Goal: Transaction & Acquisition: Book appointment/travel/reservation

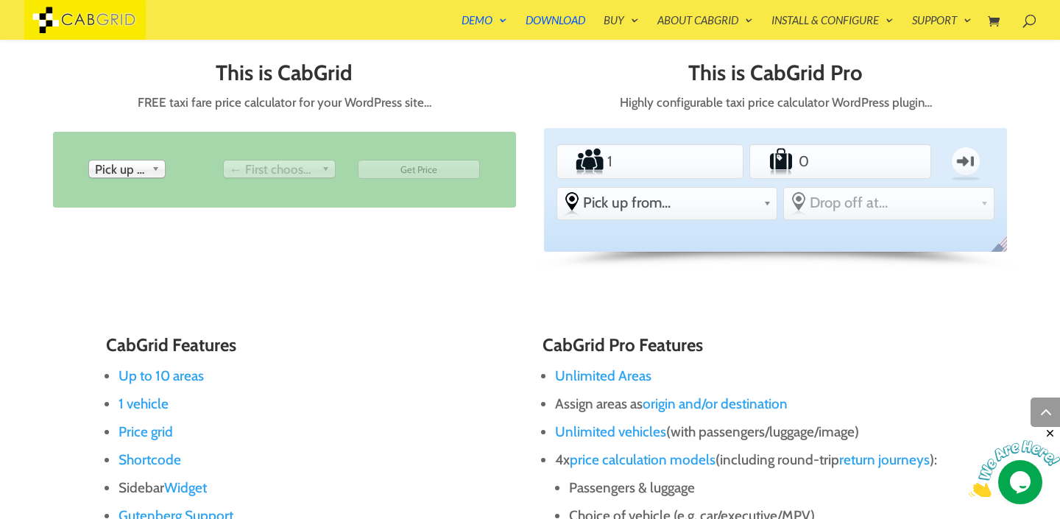
scroll to position [658, 0]
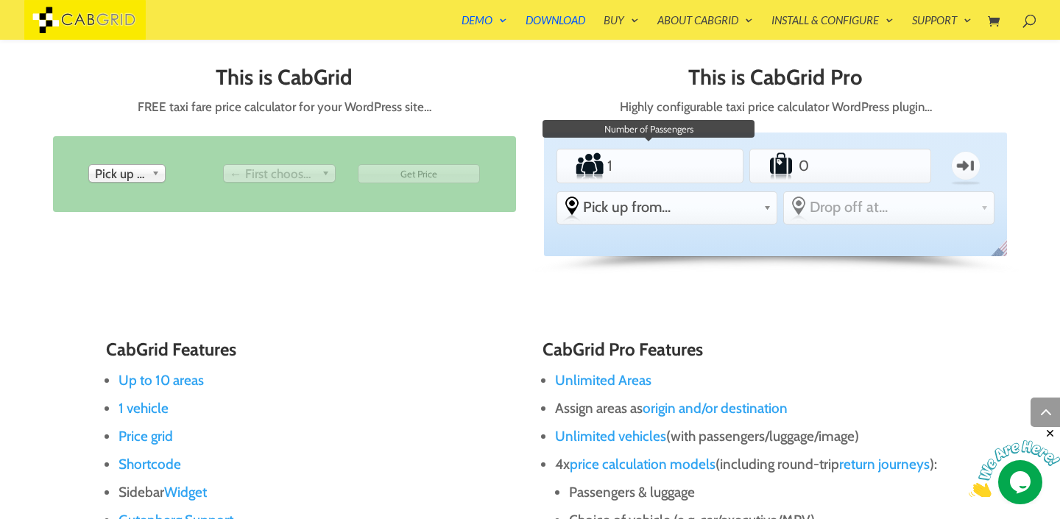
click at [685, 153] on input "1" at bounding box center [649, 165] width 91 height 29
click at [639, 163] on input "1" at bounding box center [649, 165] width 91 height 29
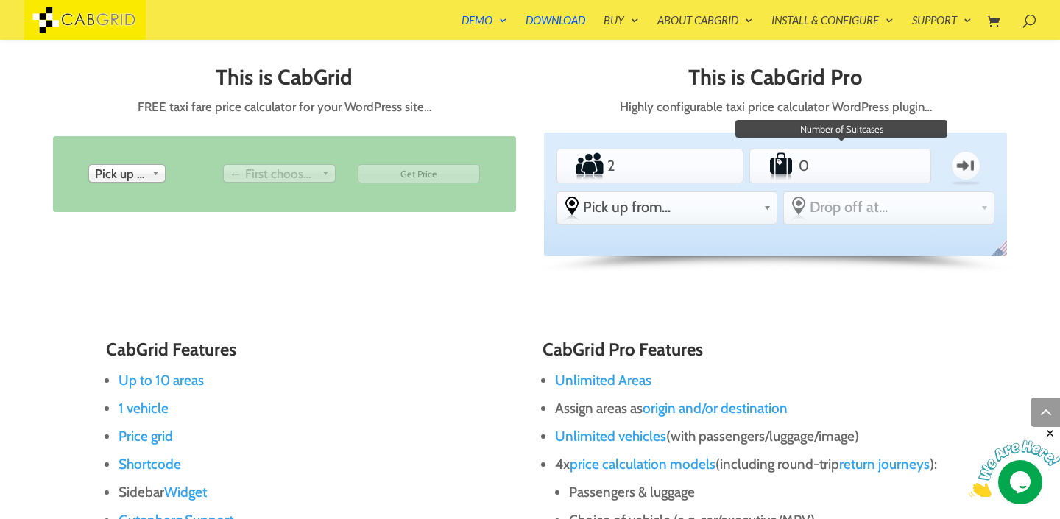
type input "2"
click at [834, 171] on input "0" at bounding box center [840, 165] width 88 height 29
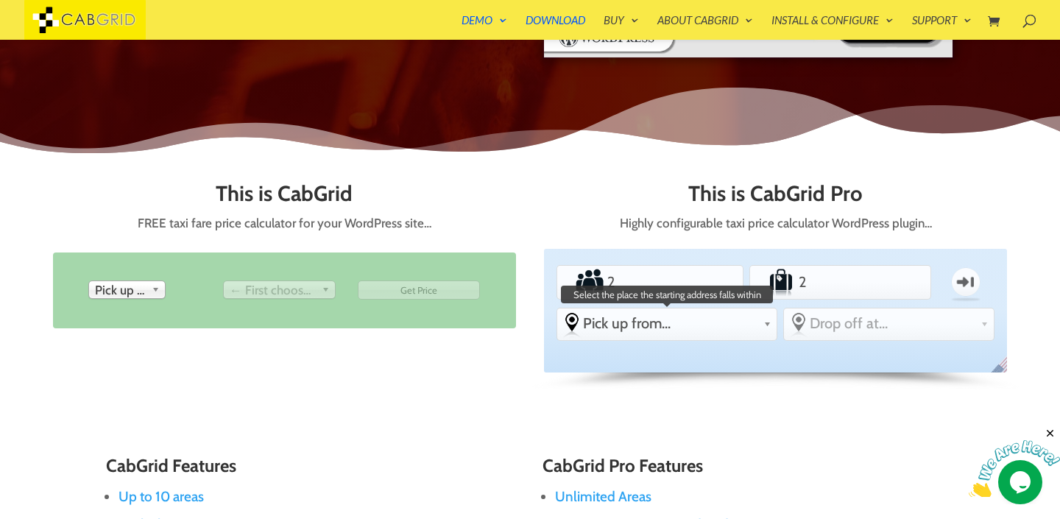
scroll to position [543, 0]
type input "2"
click at [627, 335] on link "Pick up from..." at bounding box center [666, 322] width 219 height 29
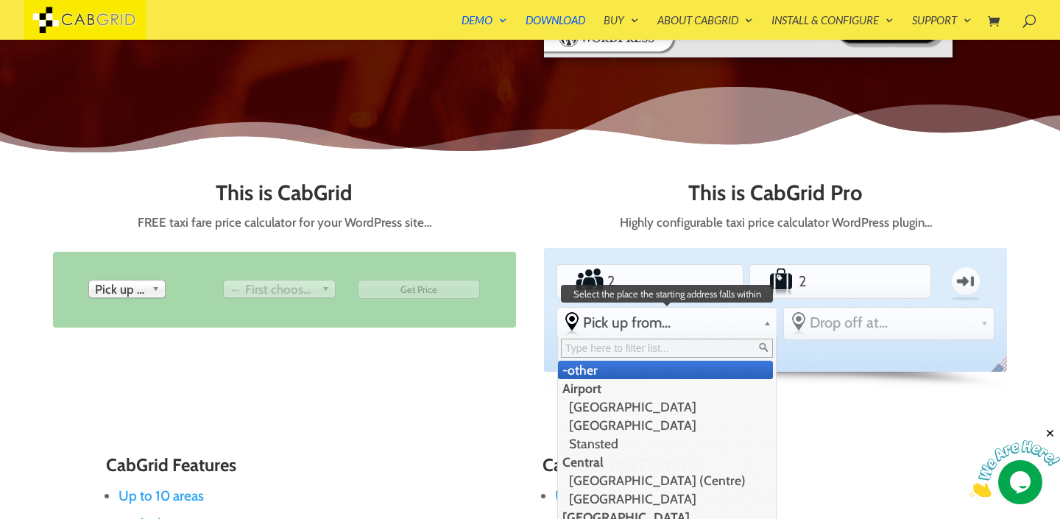
type input "z"
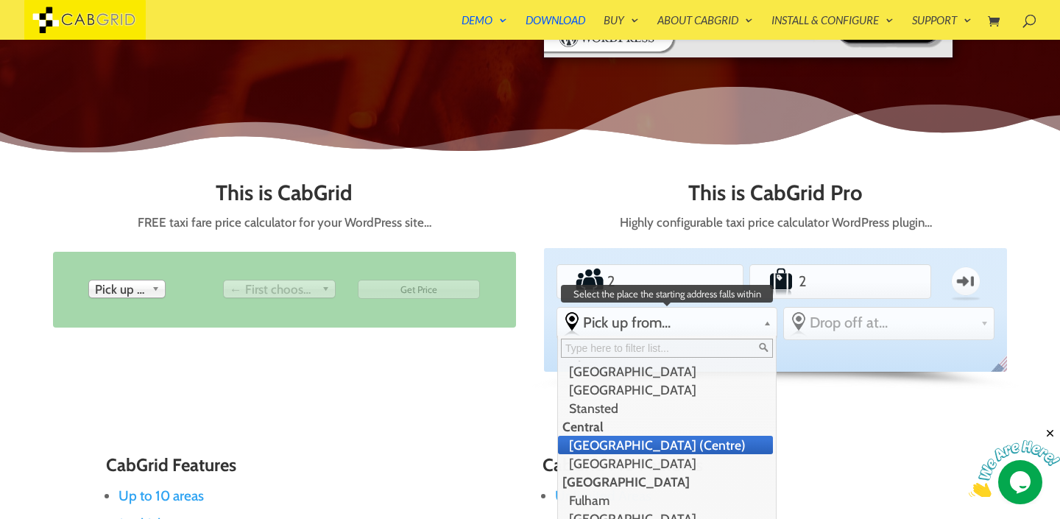
scroll to position [109, 0]
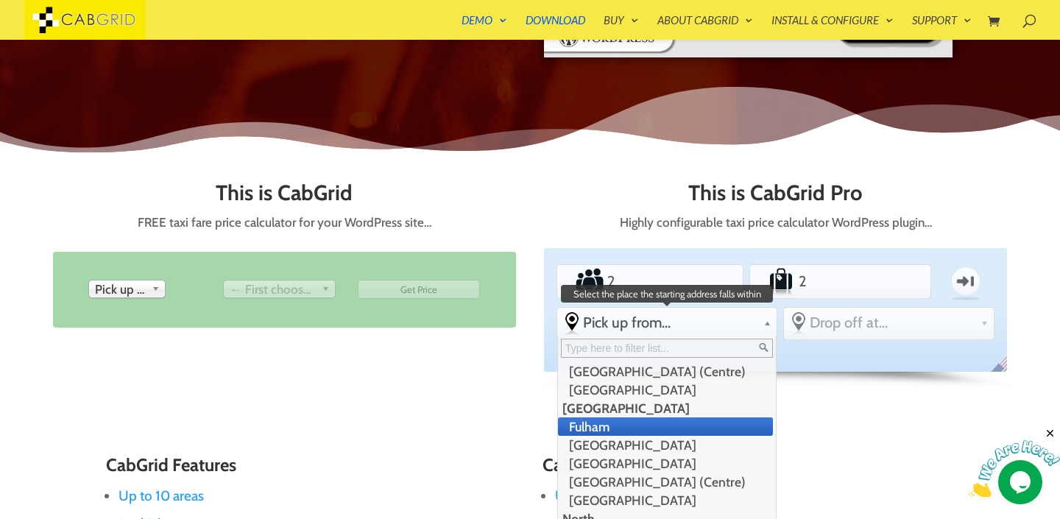
click at [667, 432] on li "Fulham" at bounding box center [665, 426] width 215 height 18
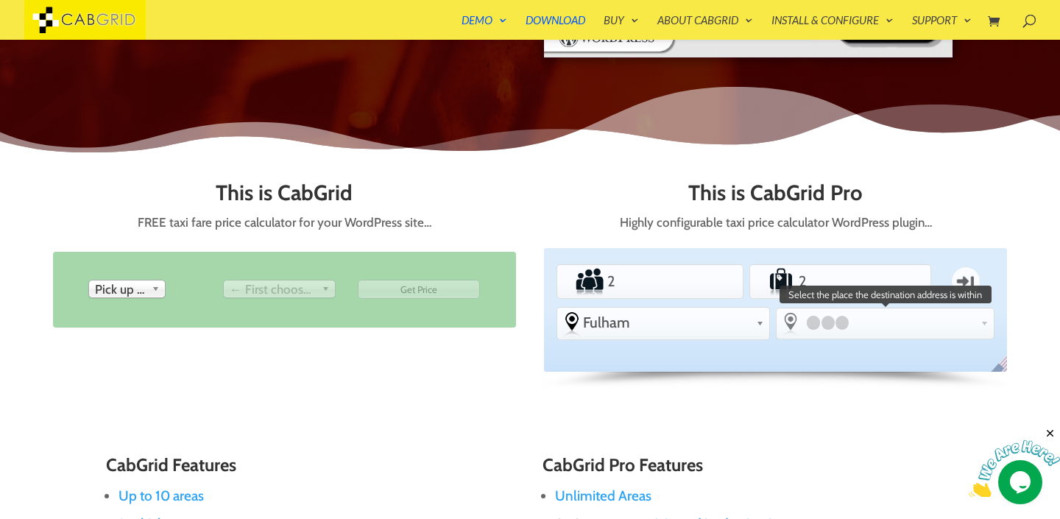
scroll to position [0, 0]
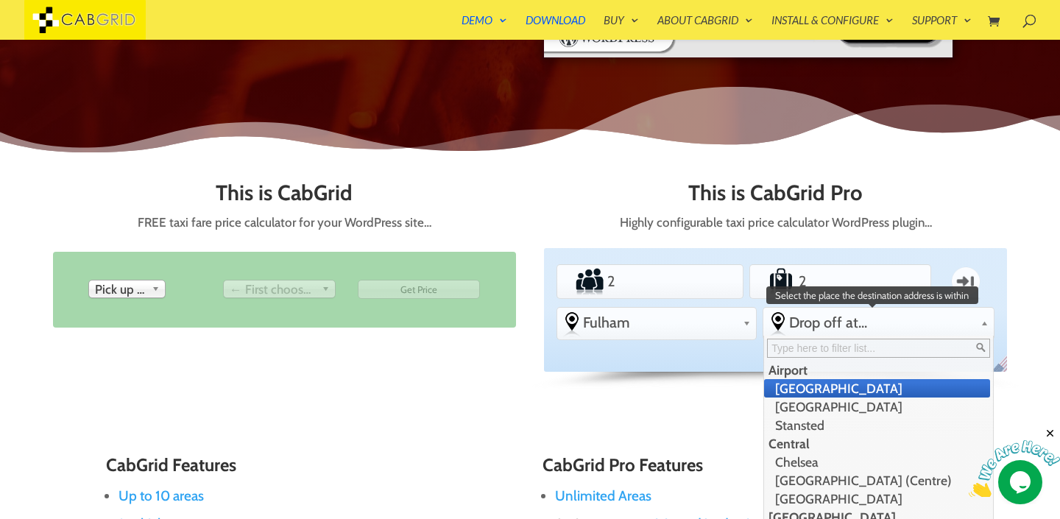
click at [840, 323] on span "Drop off at..." at bounding box center [882, 323] width 186 height 18
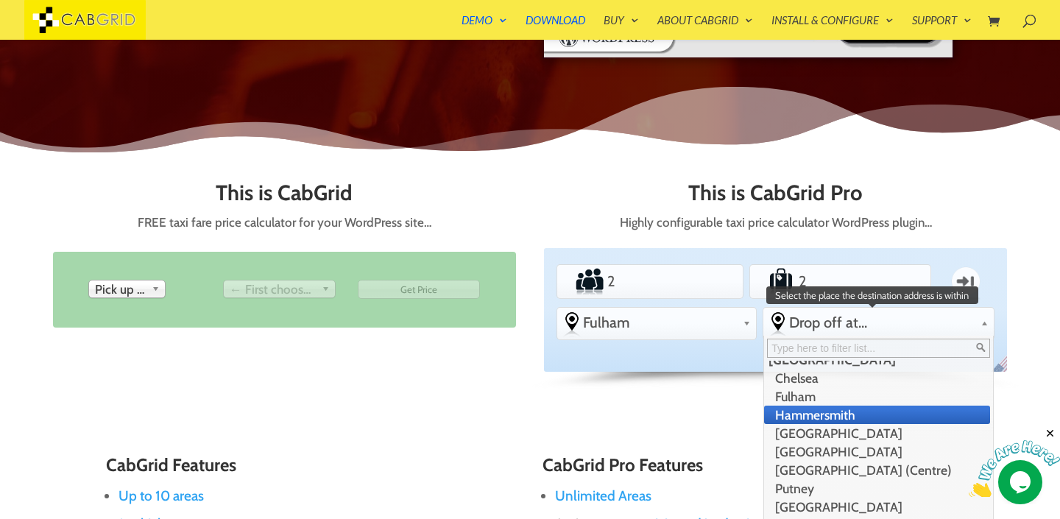
scroll to position [155, 0]
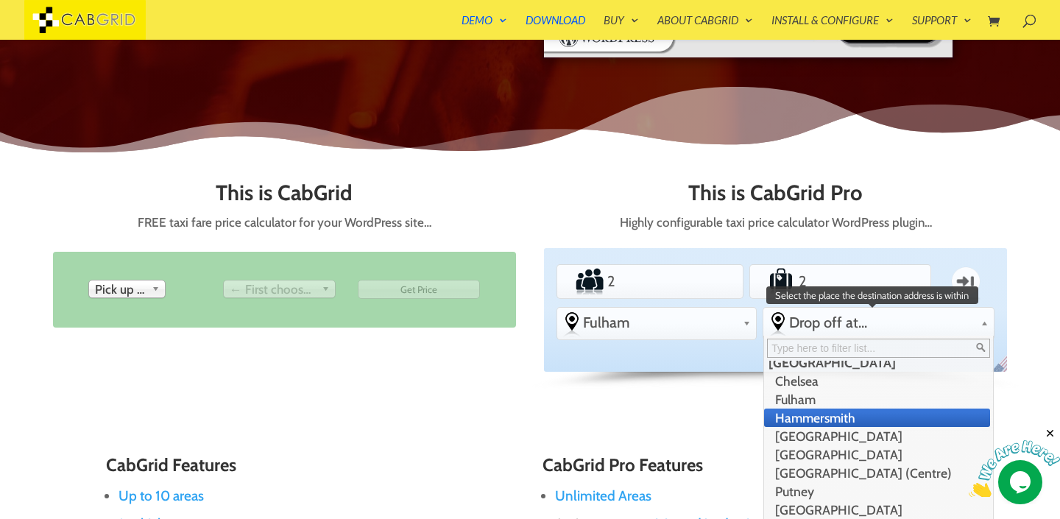
click at [804, 420] on li "Hammersmith" at bounding box center [877, 418] width 226 height 18
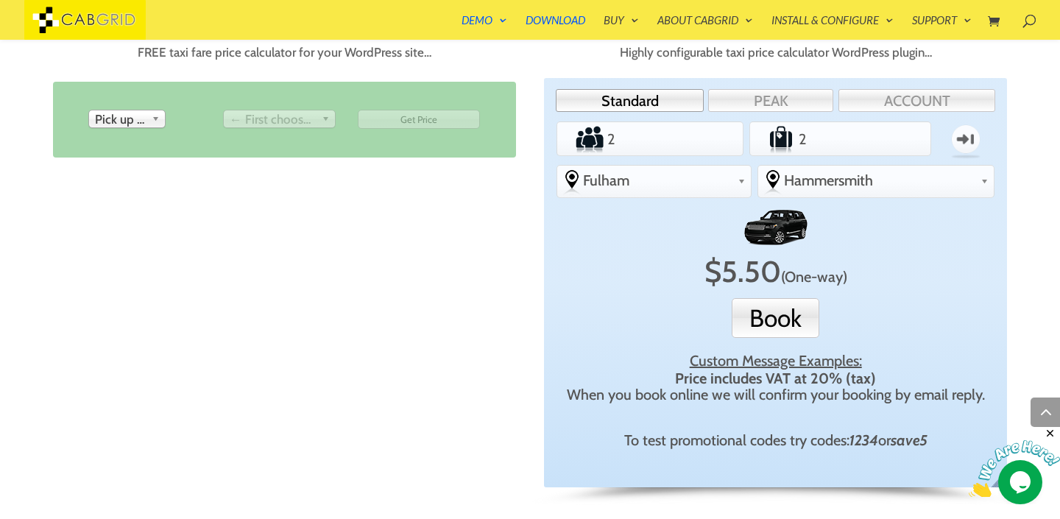
scroll to position [711, 0]
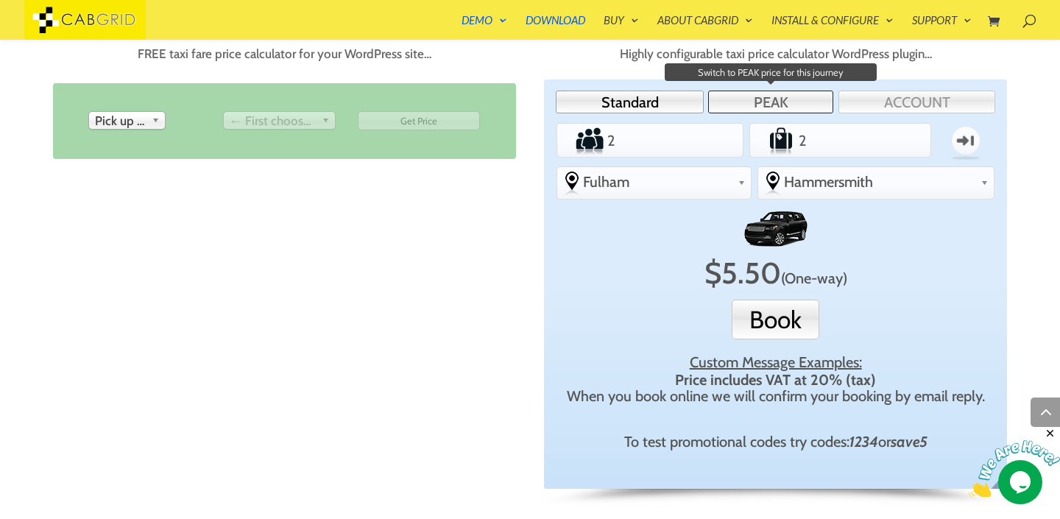
click at [766, 106] on link "PEAK" at bounding box center [770, 102] width 125 height 23
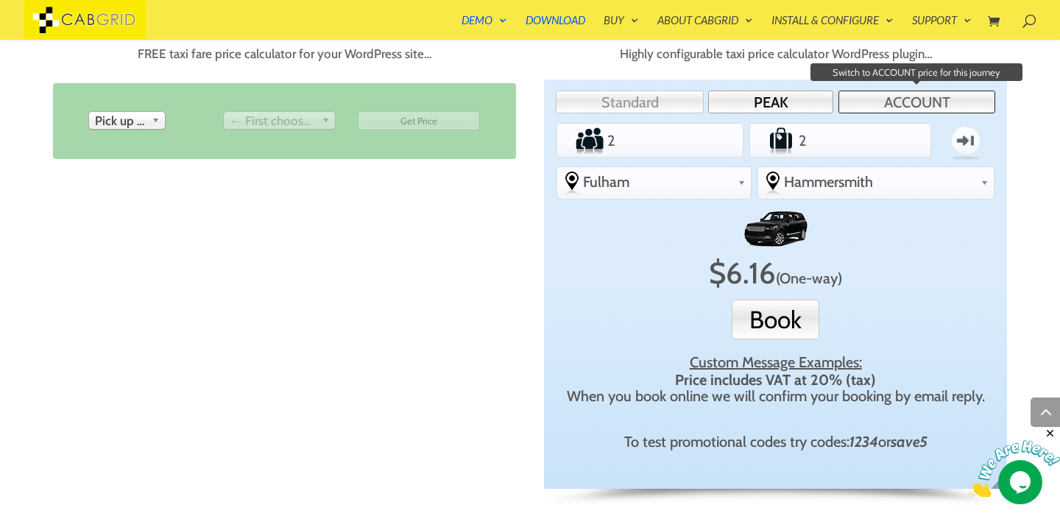
click at [863, 104] on link "ACCOUNT" at bounding box center [916, 102] width 157 height 23
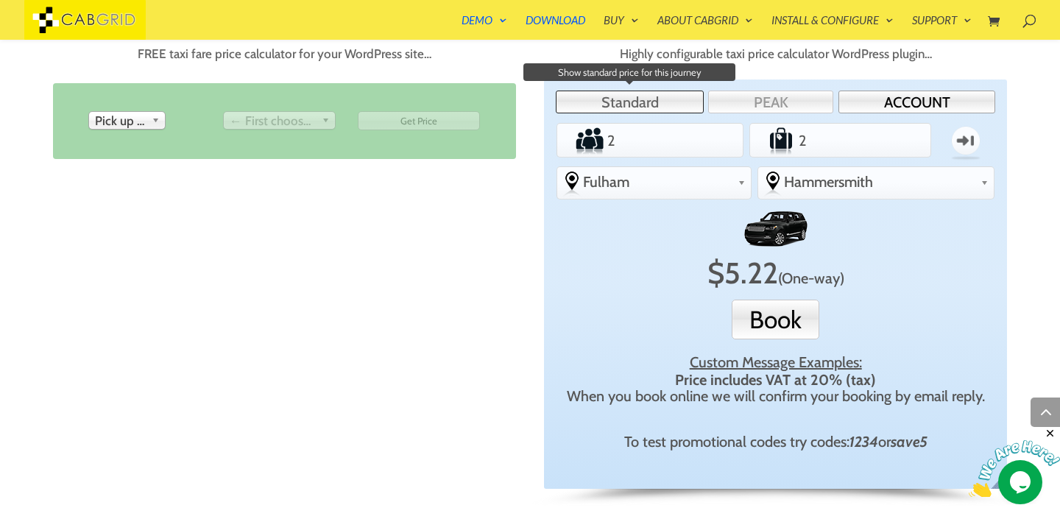
click at [642, 99] on link "Standard" at bounding box center [630, 102] width 148 height 23
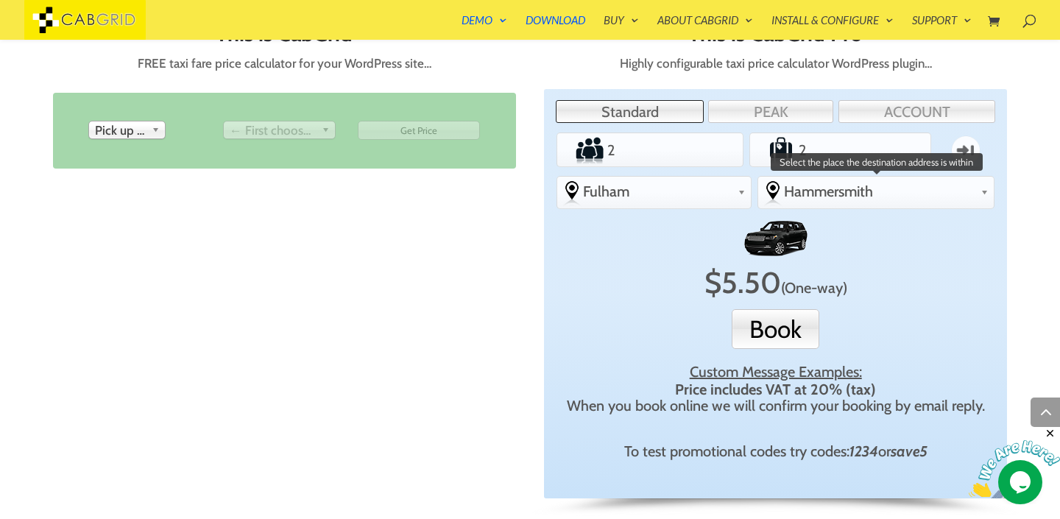
scroll to position [702, 0]
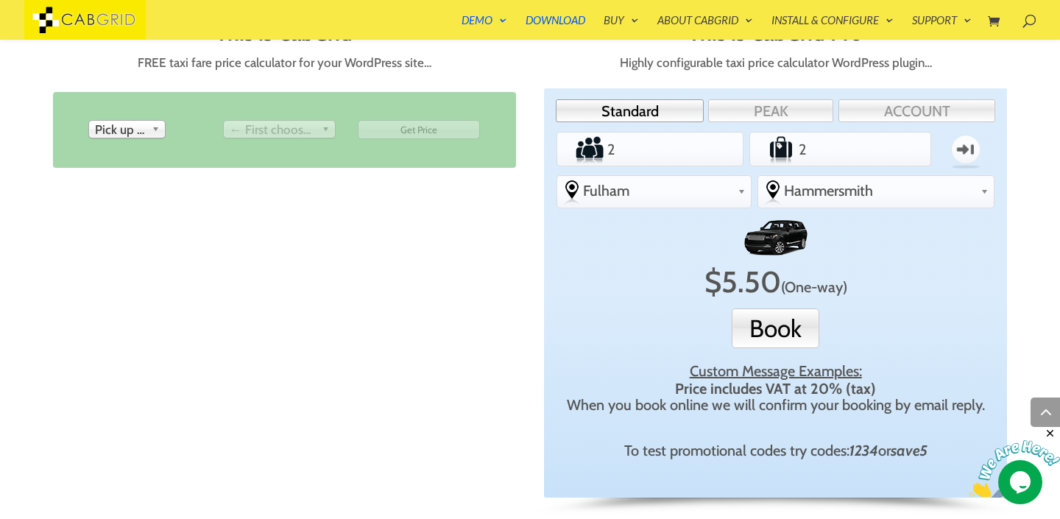
click at [135, 126] on span "Pick up from" at bounding box center [120, 130] width 51 height 18
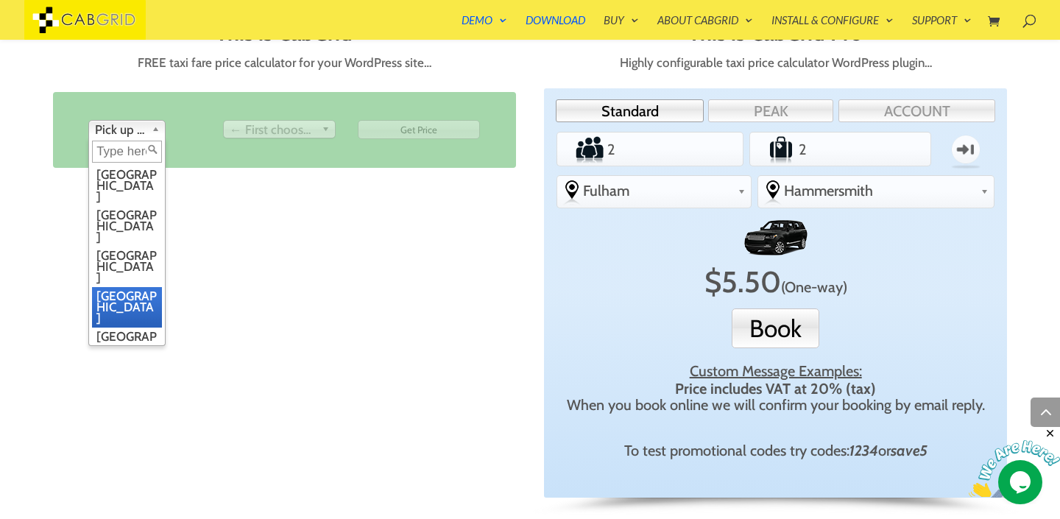
click at [135, 287] on li "[GEOGRAPHIC_DATA]" at bounding box center [127, 307] width 70 height 40
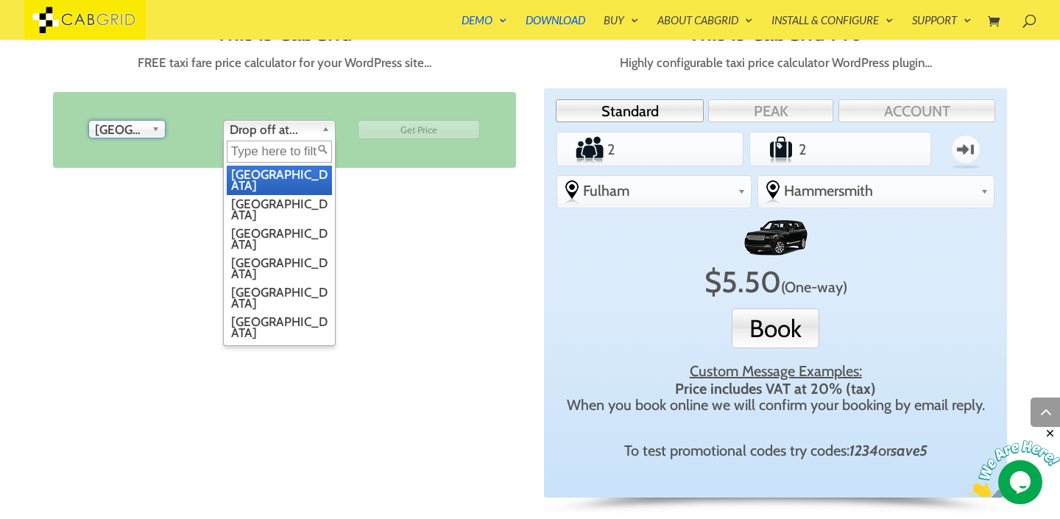
click at [265, 124] on span "Drop off at..." at bounding box center [273, 130] width 86 height 18
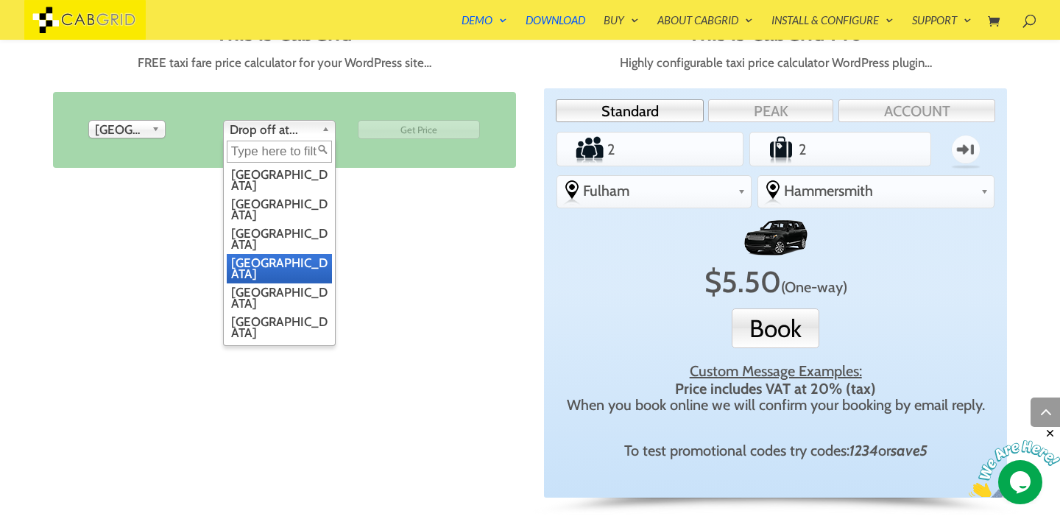
scroll to position [7, 0]
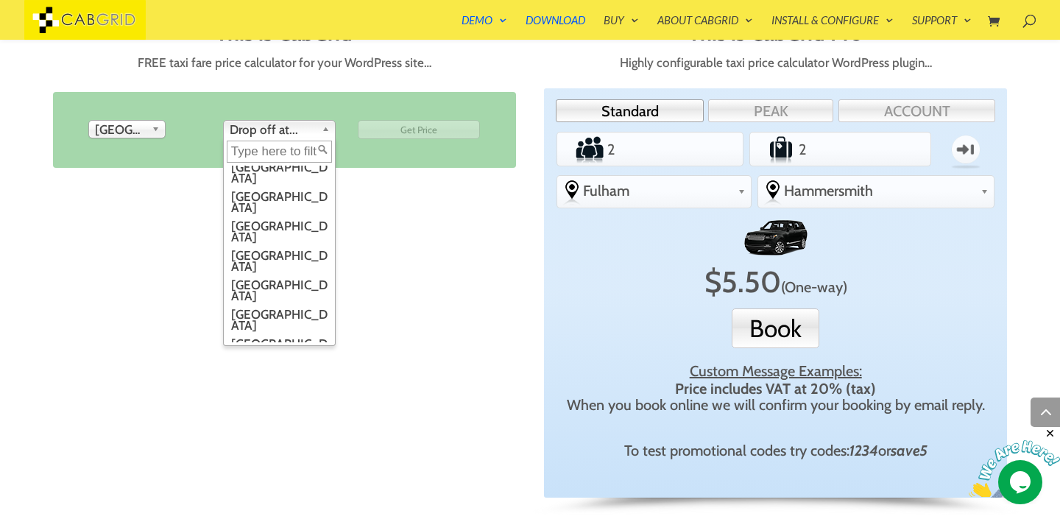
click at [283, 364] on li "[GEOGRAPHIC_DATA]" at bounding box center [279, 378] width 105 height 29
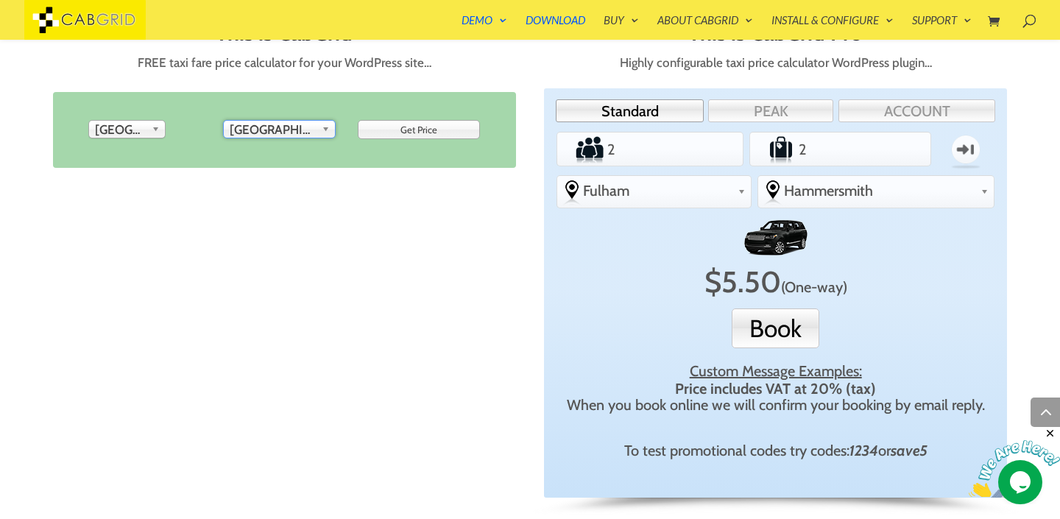
click at [416, 133] on input "Get Price" at bounding box center [419, 129] width 123 height 19
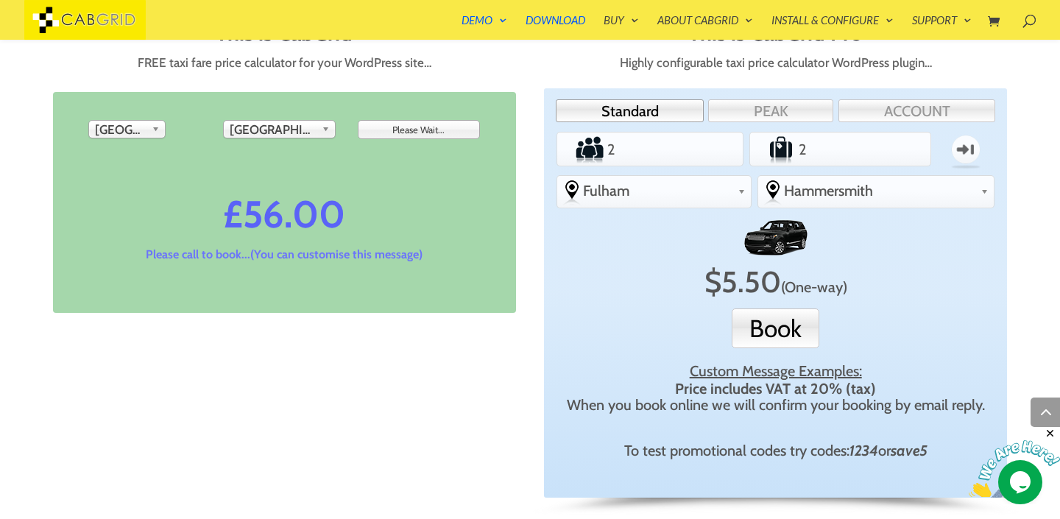
type input "Get Price"
drag, startPoint x: 244, startPoint y: 216, endPoint x: 340, endPoint y: 216, distance: 95.7
click at [340, 216] on icon "56.00" at bounding box center [294, 215] width 102 height 49
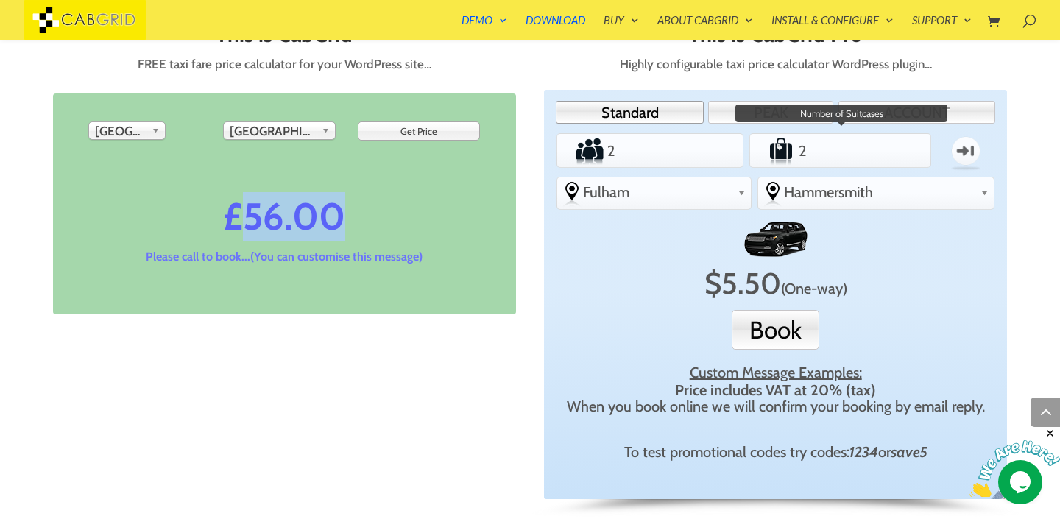
scroll to position [710, 0]
